Goal: Information Seeking & Learning: Check status

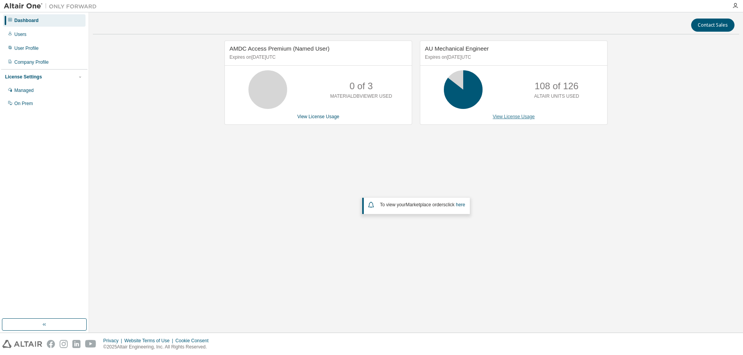
click at [522, 118] on link "View License Usage" at bounding box center [513, 116] width 42 height 5
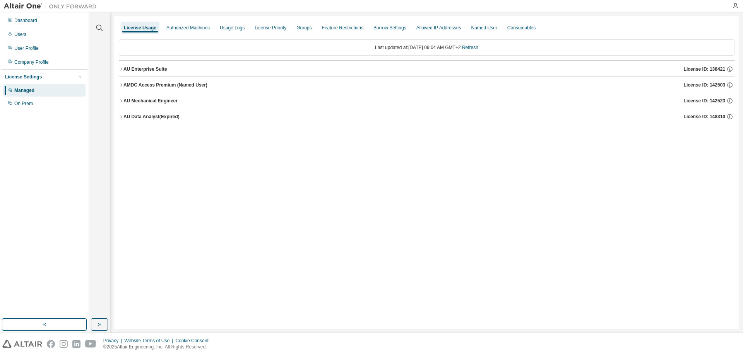
click at [120, 98] on button "AU Mechanical Engineer License ID: 142523" at bounding box center [426, 100] width 615 height 17
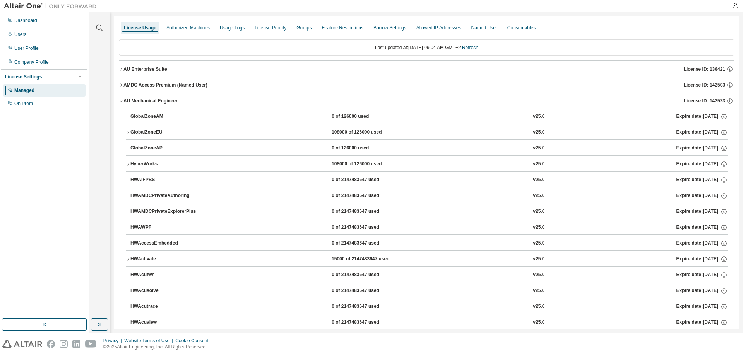
click at [126, 133] on icon "button" at bounding box center [128, 132] width 5 height 5
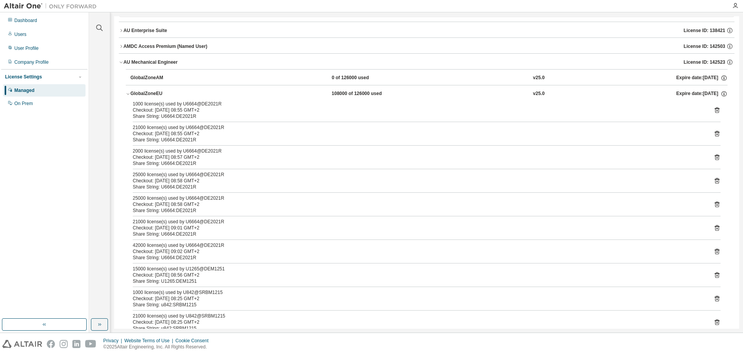
scroll to position [77, 0]
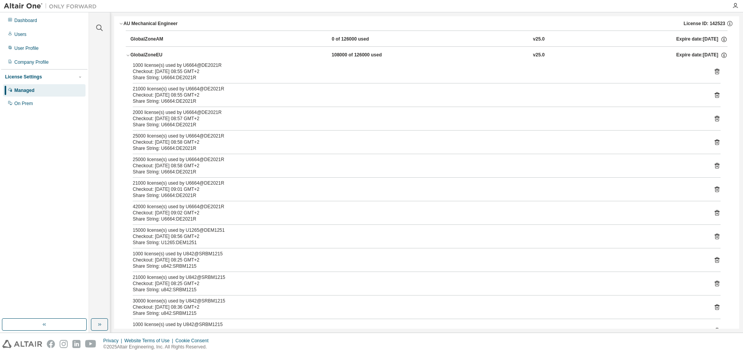
click at [716, 238] on icon at bounding box center [717, 237] width 2 height 2
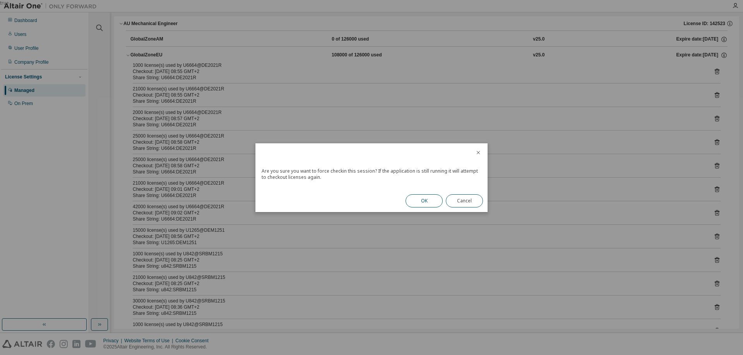
click at [424, 202] on button "OK" at bounding box center [423, 201] width 37 height 13
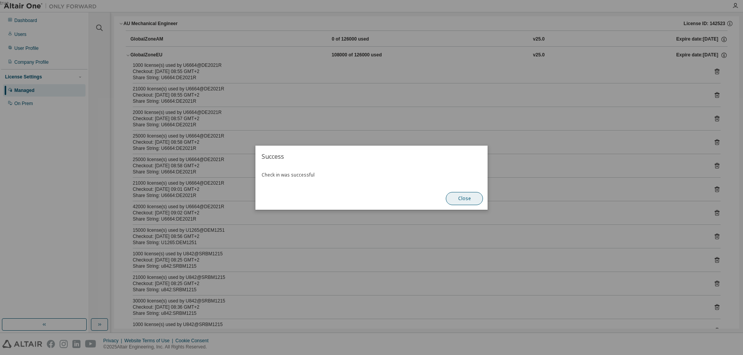
click at [472, 200] on button "Close" at bounding box center [464, 198] width 37 height 13
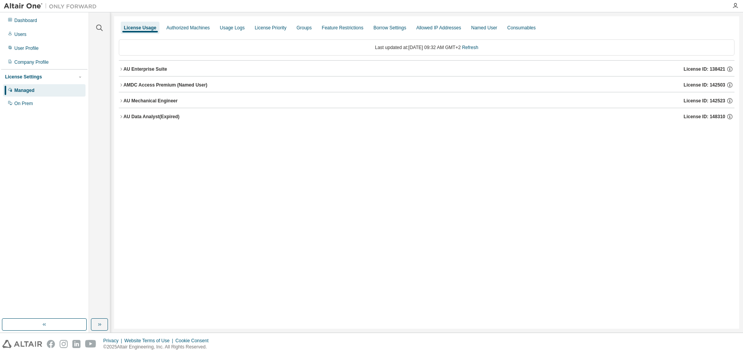
click at [120, 103] on icon "button" at bounding box center [121, 101] width 5 height 5
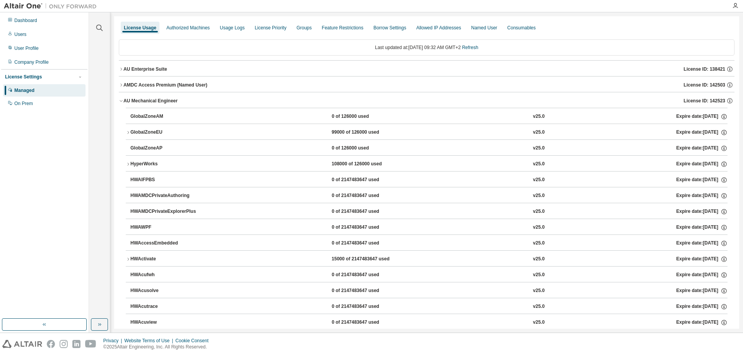
click at [128, 133] on icon "button" at bounding box center [128, 132] width 5 height 5
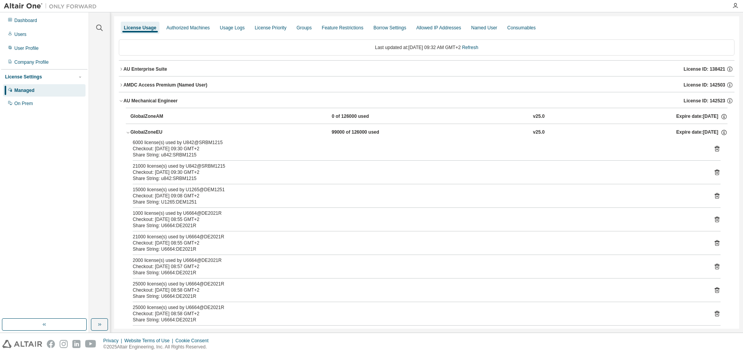
click at [714, 197] on icon at bounding box center [716, 196] width 7 height 7
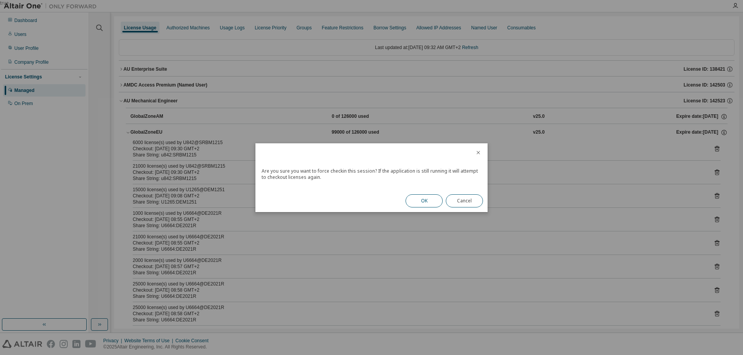
click at [423, 206] on button "OK" at bounding box center [423, 201] width 37 height 13
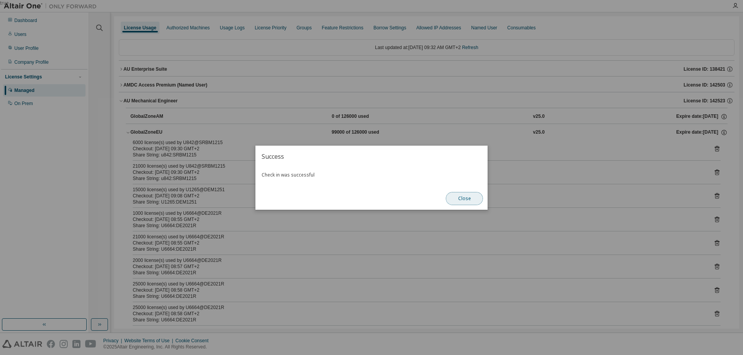
drag, startPoint x: 471, startPoint y: 198, endPoint x: 444, endPoint y: 124, distance: 78.7
click at [471, 198] on button "Close" at bounding box center [464, 198] width 37 height 13
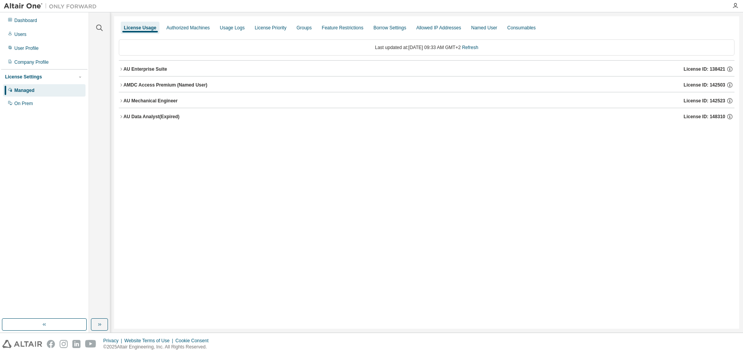
click at [120, 68] on icon "button" at bounding box center [121, 69] width 5 height 5
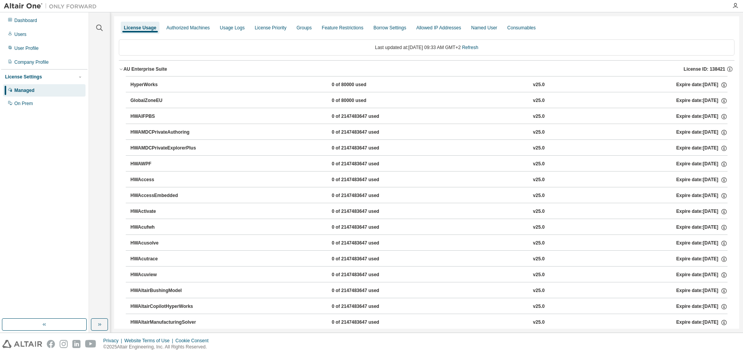
click at [119, 69] on icon "button" at bounding box center [121, 69] width 5 height 5
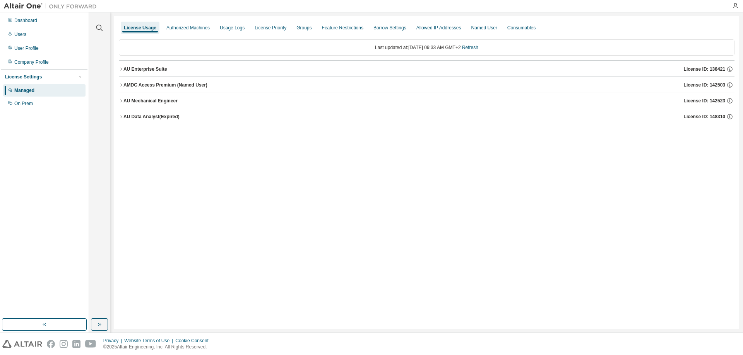
click at [121, 101] on icon "button" at bounding box center [121, 101] width 5 height 5
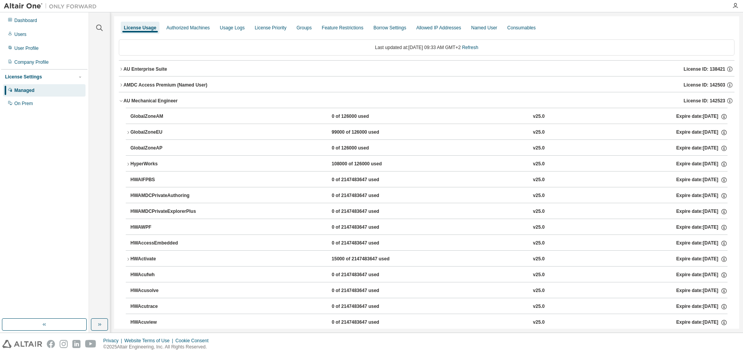
click at [130, 130] on icon "button" at bounding box center [128, 132] width 5 height 5
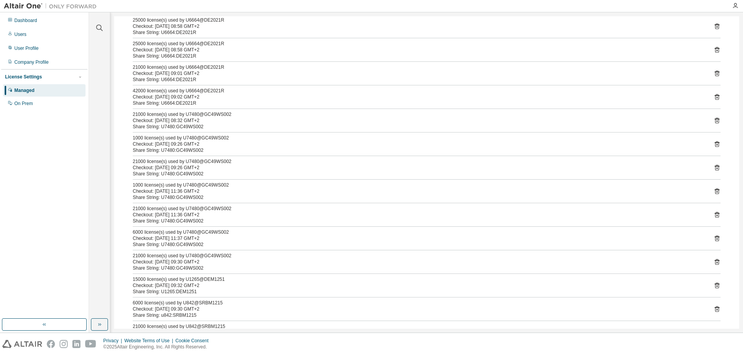
scroll to position [232, 0]
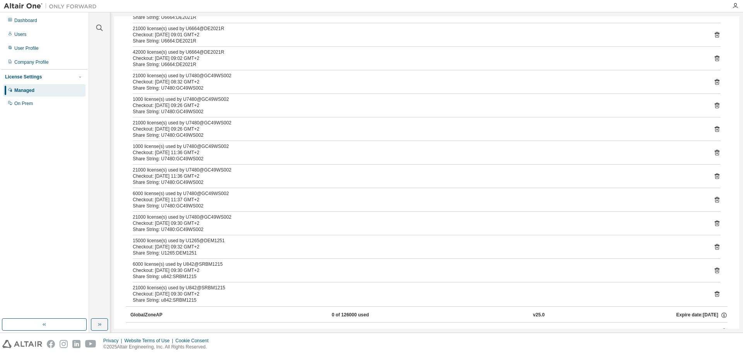
click at [715, 247] on icon at bounding box center [716, 247] width 5 height 6
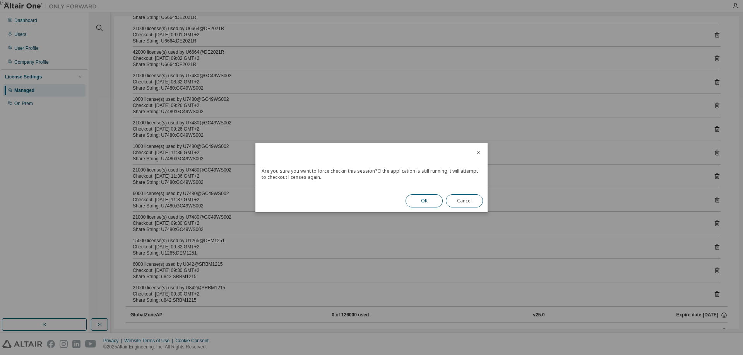
click at [432, 199] on button "OK" at bounding box center [423, 201] width 37 height 13
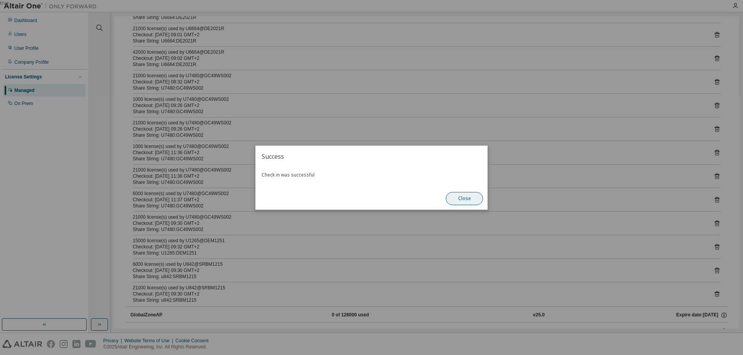
click at [456, 200] on button "Close" at bounding box center [464, 198] width 37 height 13
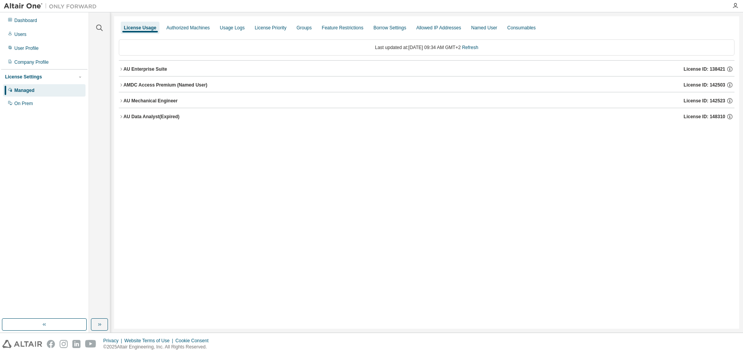
click at [121, 69] on icon "button" at bounding box center [121, 69] width 5 height 5
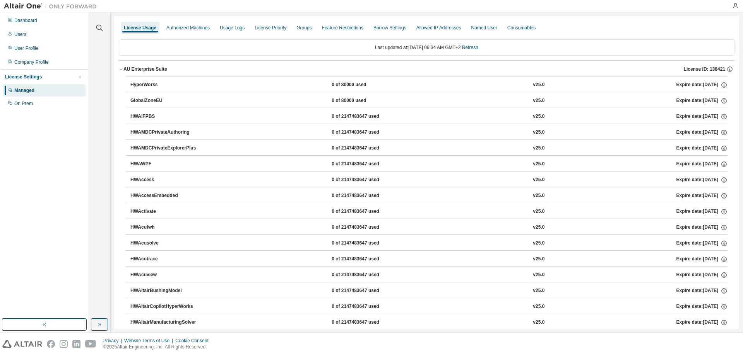
click at [120, 67] on icon "button" at bounding box center [121, 69] width 5 height 5
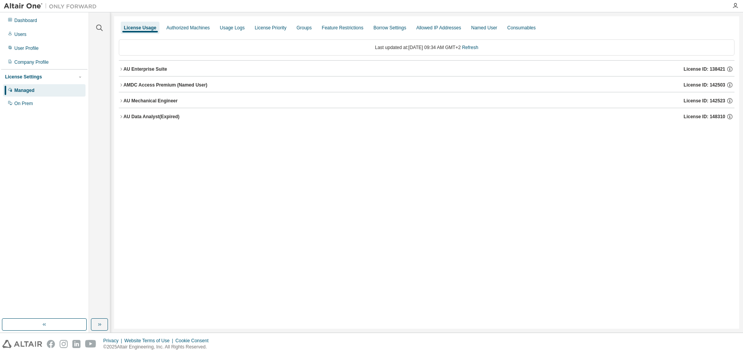
click at [119, 87] on icon "button" at bounding box center [121, 85] width 5 height 5
click at [119, 85] on icon "button" at bounding box center [121, 85] width 5 height 5
click at [123, 102] on icon "button" at bounding box center [121, 101] width 5 height 5
click at [123, 101] on icon "button" at bounding box center [121, 101] width 5 height 5
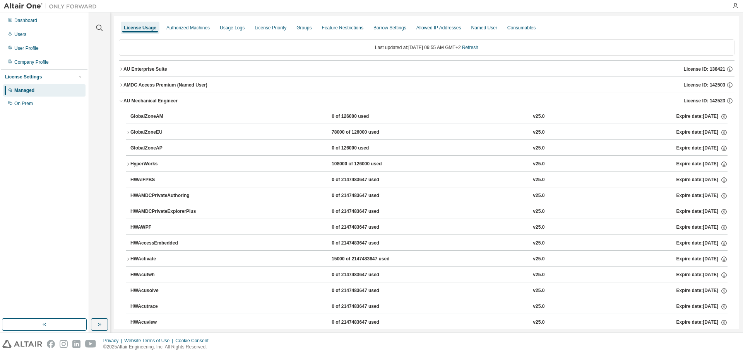
click at [131, 132] on div "GlobalZoneEU" at bounding box center [165, 132] width 70 height 7
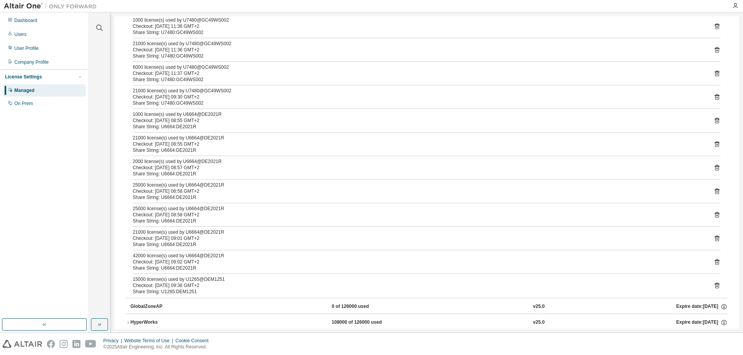
scroll to position [232, 0]
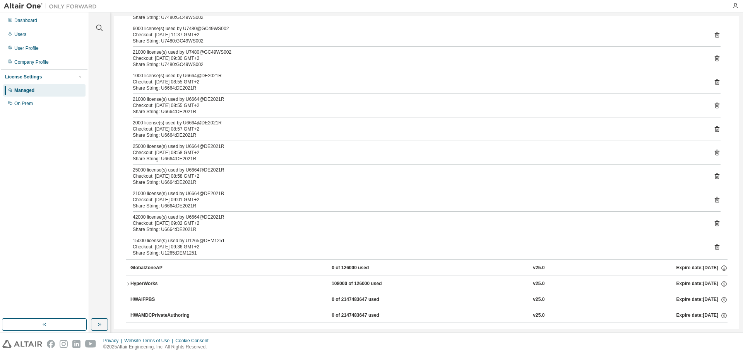
click at [714, 246] on icon at bounding box center [716, 247] width 5 height 6
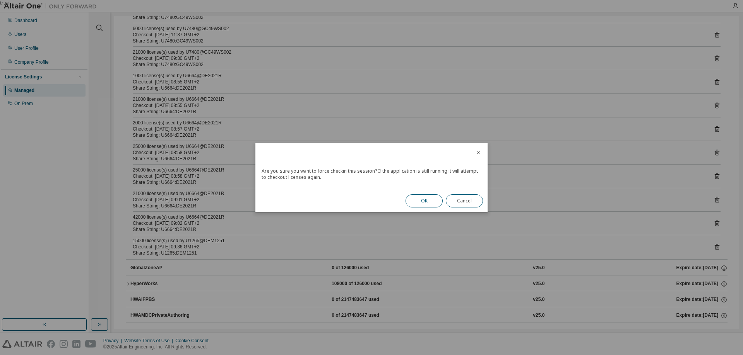
click at [437, 198] on button "OK" at bounding box center [423, 201] width 37 height 13
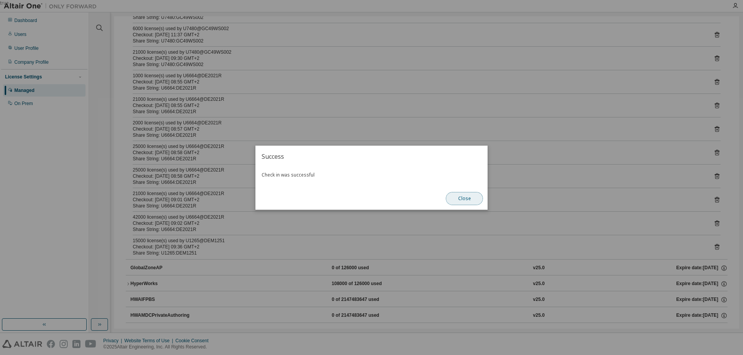
click at [469, 197] on button "Close" at bounding box center [464, 198] width 37 height 13
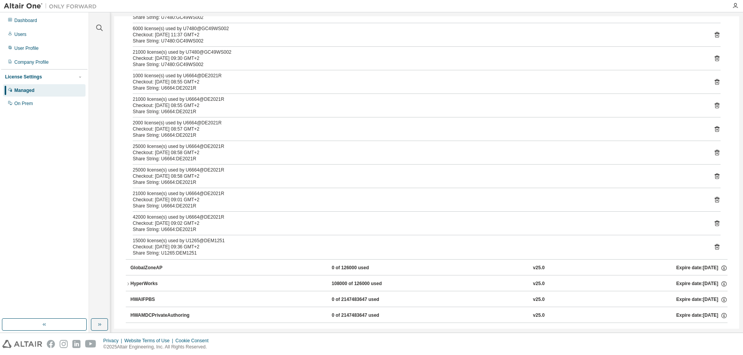
click at [714, 247] on icon at bounding box center [716, 247] width 5 height 6
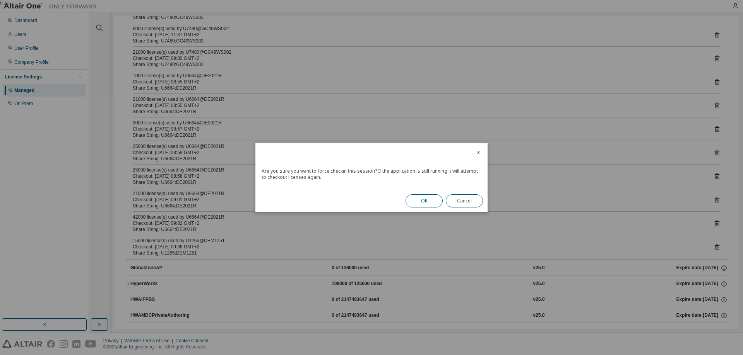
click at [429, 202] on button "OK" at bounding box center [423, 201] width 37 height 13
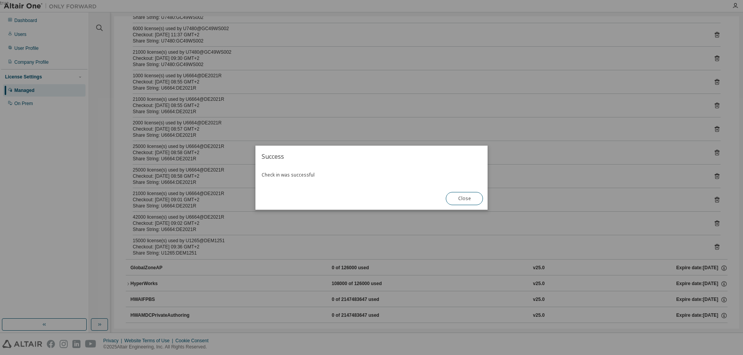
click at [467, 200] on button "Close" at bounding box center [464, 198] width 37 height 13
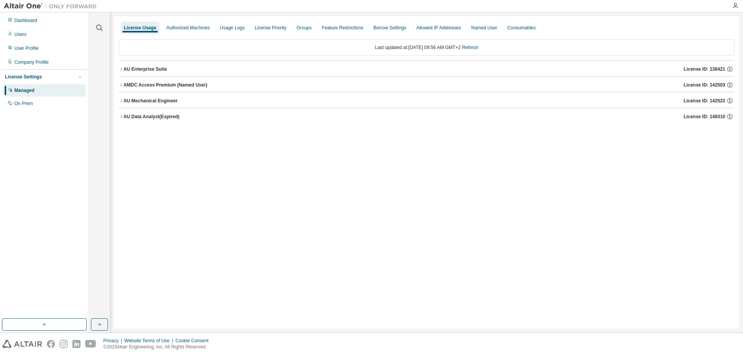
click at [121, 101] on icon "button" at bounding box center [121, 100] width 2 height 3
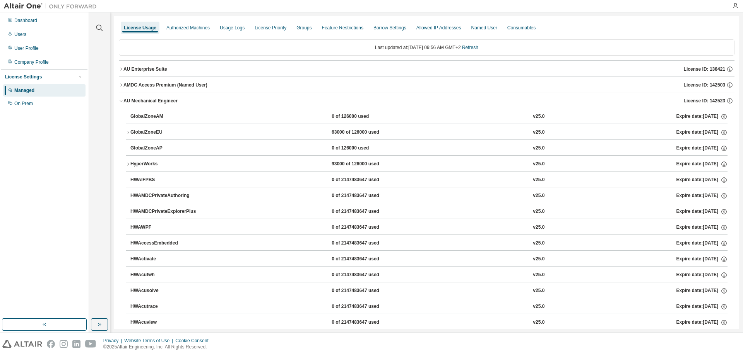
click at [121, 101] on icon "button" at bounding box center [121, 101] width 5 height 5
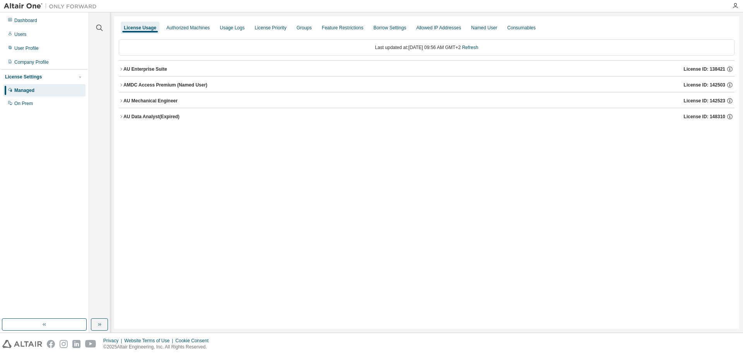
click at [121, 101] on icon "button" at bounding box center [121, 100] width 2 height 3
click at [122, 100] on icon "button" at bounding box center [121, 101] width 5 height 5
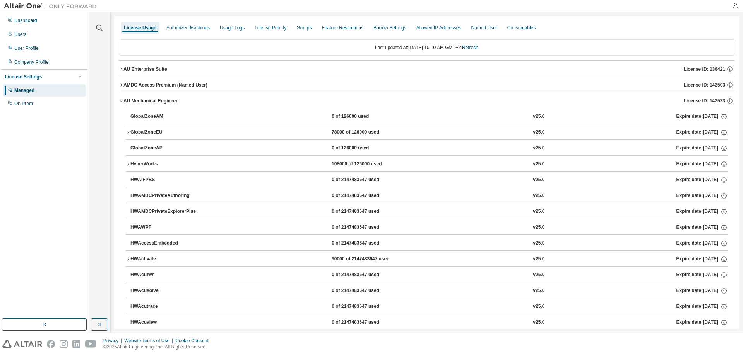
click at [129, 134] on icon "button" at bounding box center [128, 132] width 5 height 5
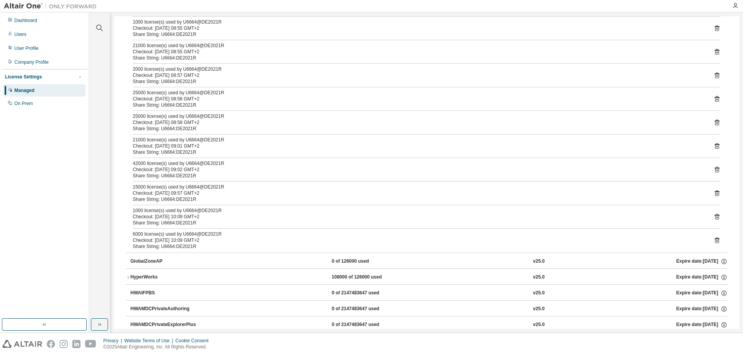
scroll to position [39, 0]
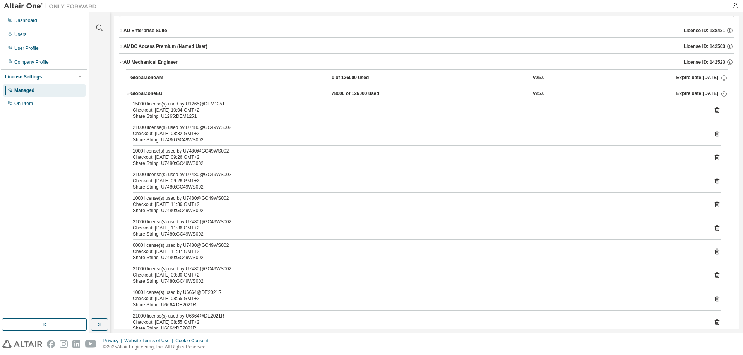
click at [715, 110] on icon at bounding box center [716, 111] width 5 height 6
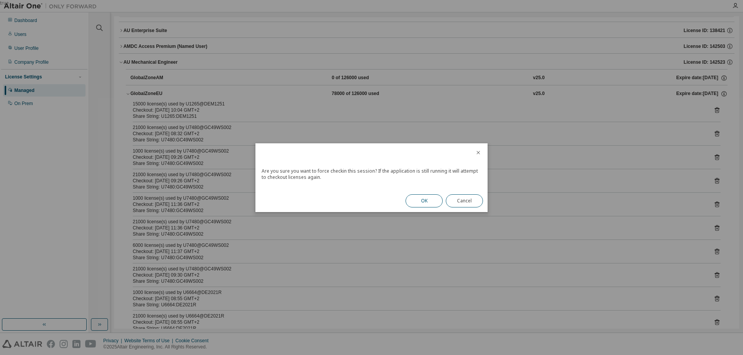
click at [421, 199] on button "OK" at bounding box center [423, 201] width 37 height 13
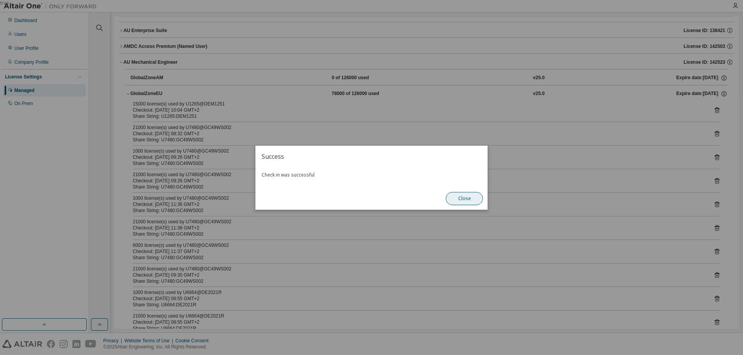
click at [468, 202] on button "Close" at bounding box center [464, 198] width 37 height 13
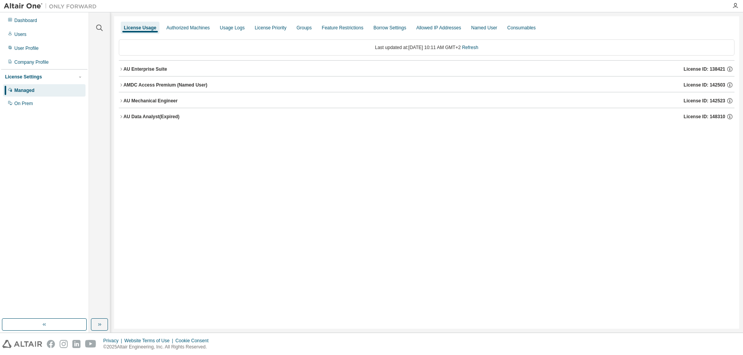
click at [120, 99] on icon "button" at bounding box center [121, 101] width 5 height 5
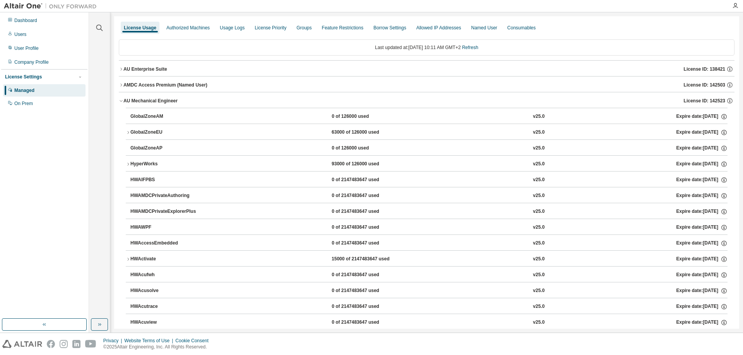
click at [130, 132] on icon "button" at bounding box center [128, 132] width 5 height 5
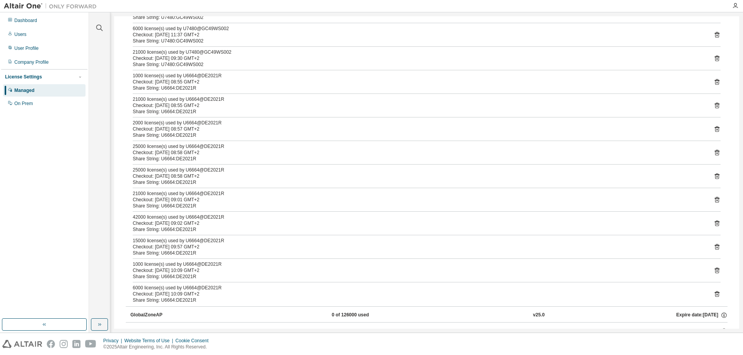
scroll to position [271, 0]
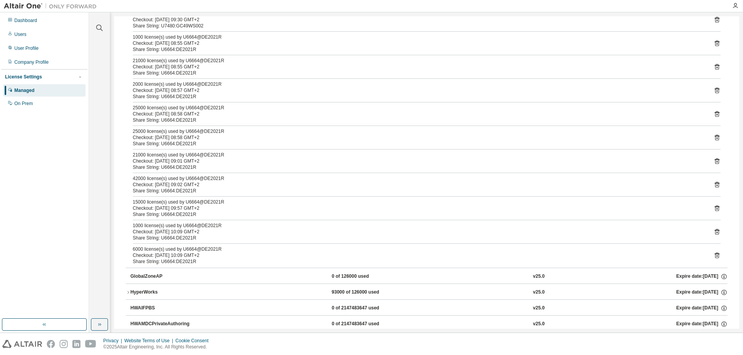
click at [127, 295] on button "HyperWorks 93000 of 126000 used v25.0 Expire date: [DATE]" at bounding box center [426, 292] width 601 height 17
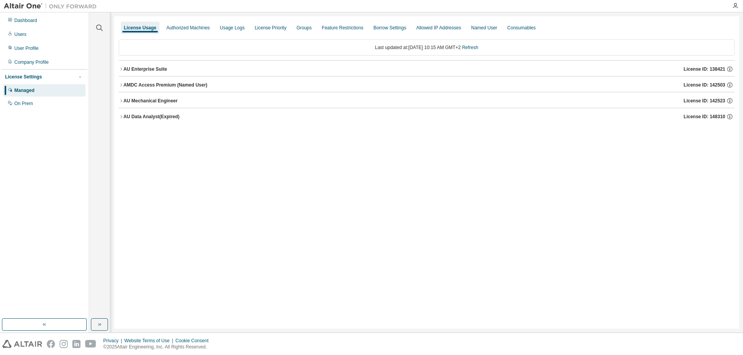
click at [121, 101] on icon "button" at bounding box center [121, 101] width 5 height 5
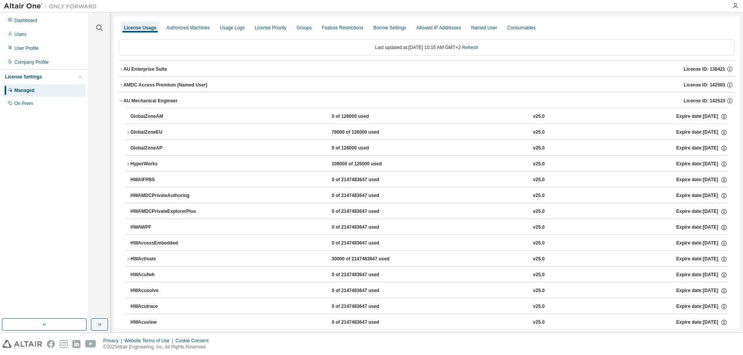
click at [128, 164] on icon "button" at bounding box center [128, 164] width 5 height 5
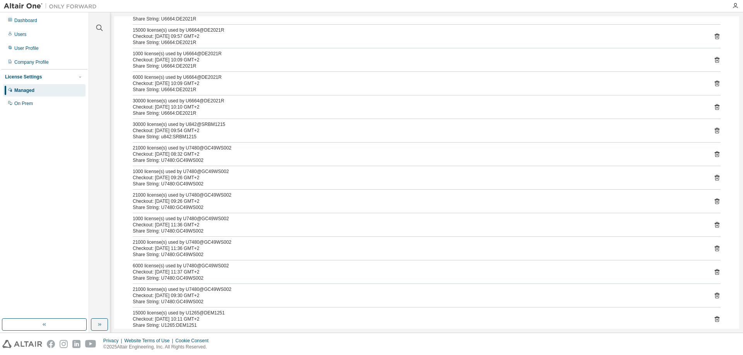
scroll to position [348, 0]
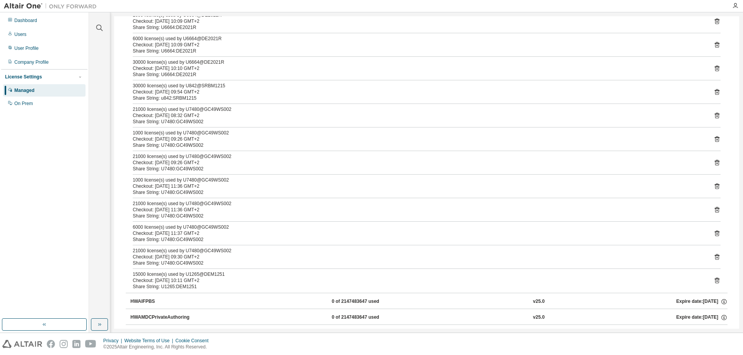
click at [714, 280] on icon at bounding box center [716, 280] width 7 height 7
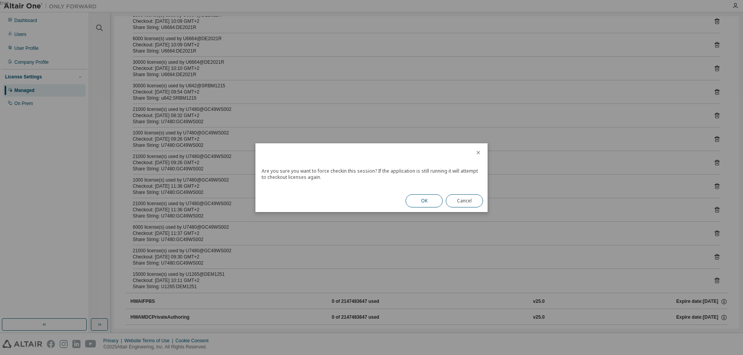
click at [433, 196] on button "OK" at bounding box center [423, 201] width 37 height 13
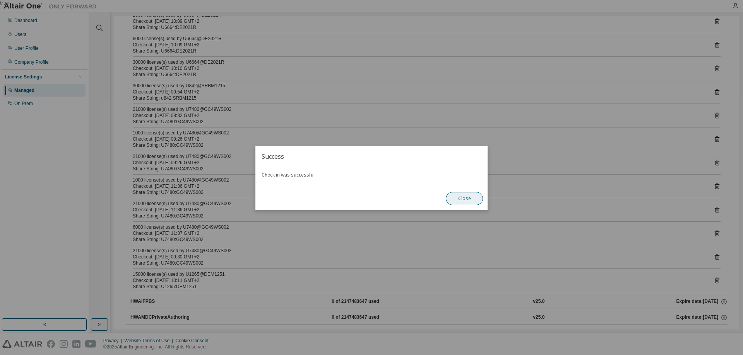
click at [476, 202] on button "Close" at bounding box center [464, 198] width 37 height 13
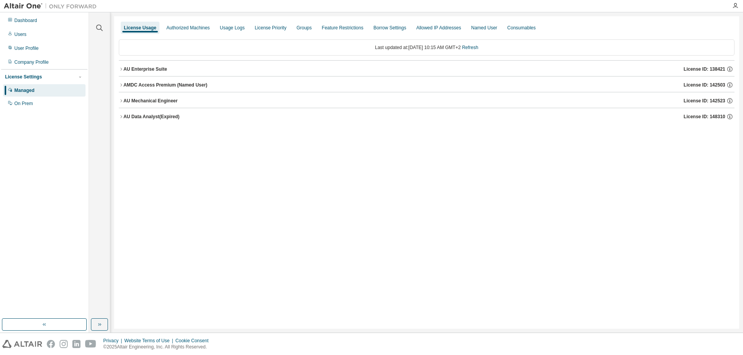
click at [120, 100] on icon "button" at bounding box center [121, 101] width 5 height 5
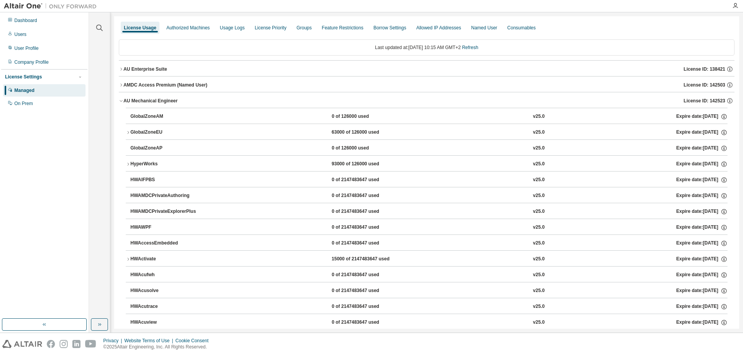
click at [128, 163] on icon "button" at bounding box center [128, 164] width 2 height 3
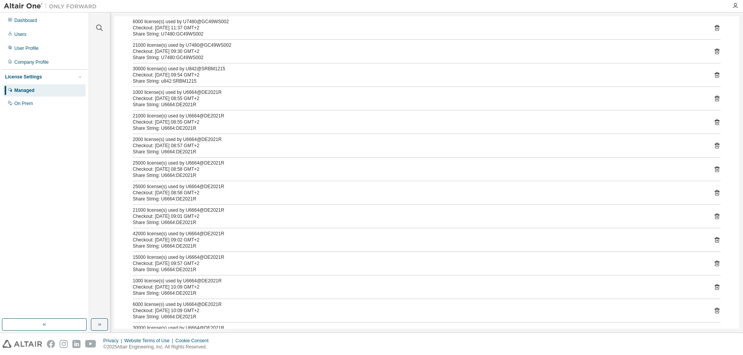
scroll to position [309, 0]
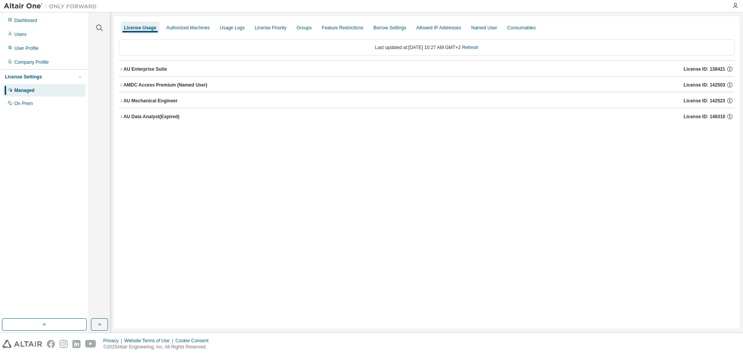
click at [121, 99] on icon "button" at bounding box center [121, 101] width 5 height 5
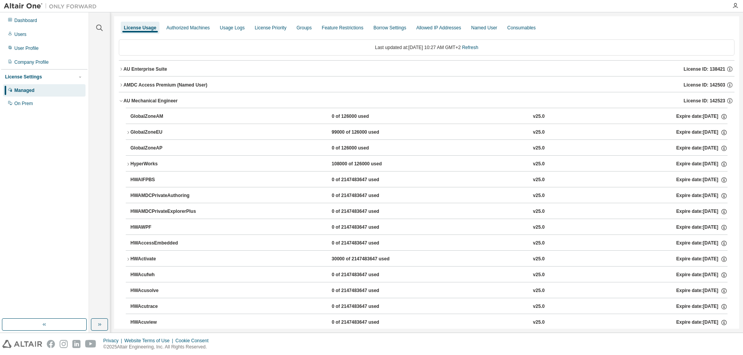
click at [126, 164] on icon "button" at bounding box center [128, 164] width 5 height 5
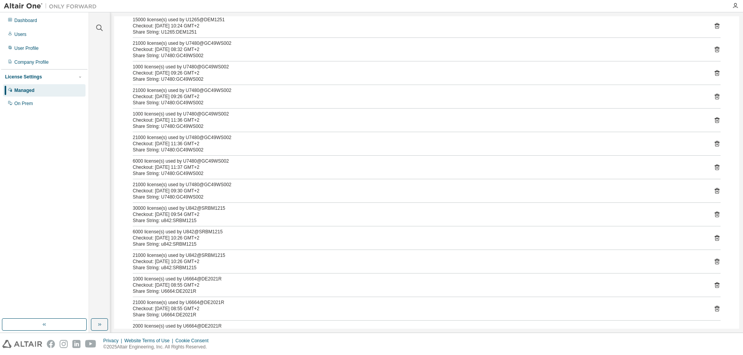
scroll to position [116, 0]
